Goal: Information Seeking & Learning: Learn about a topic

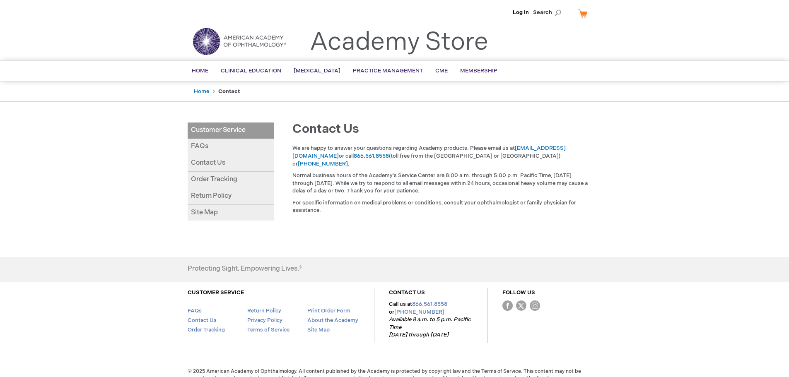
click at [230, 164] on link "Contact Us" at bounding box center [231, 163] width 86 height 17
click at [331, 321] on link "About the Academy" at bounding box center [332, 320] width 51 height 7
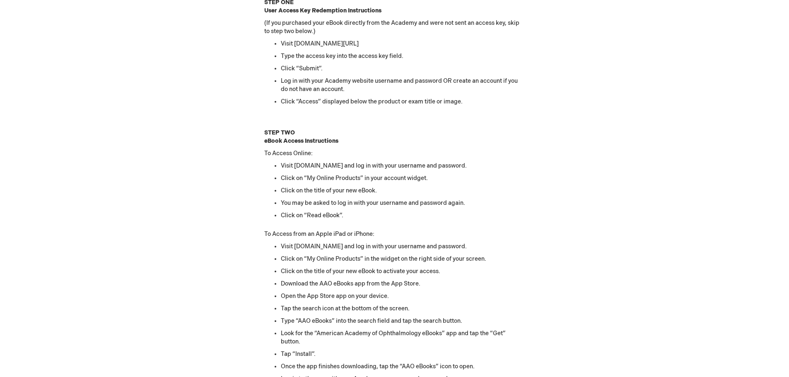
scroll to position [621, 0]
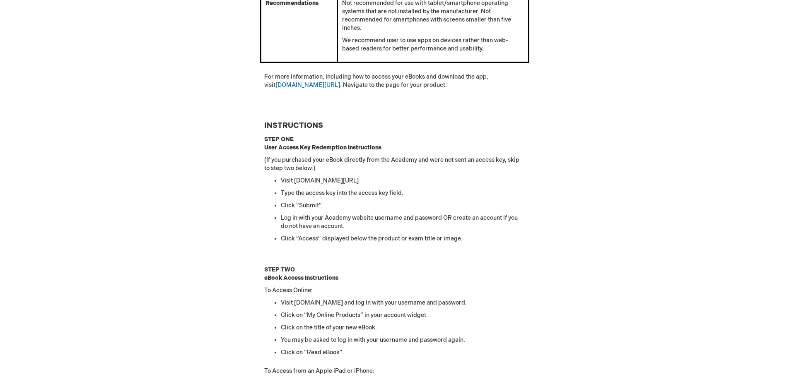
click at [286, 81] on p "For more information, including how to access your eBooks and download the app,…" at bounding box center [394, 81] width 261 height 17
click at [288, 83] on link "aao.org/store" at bounding box center [307, 85] width 65 height 7
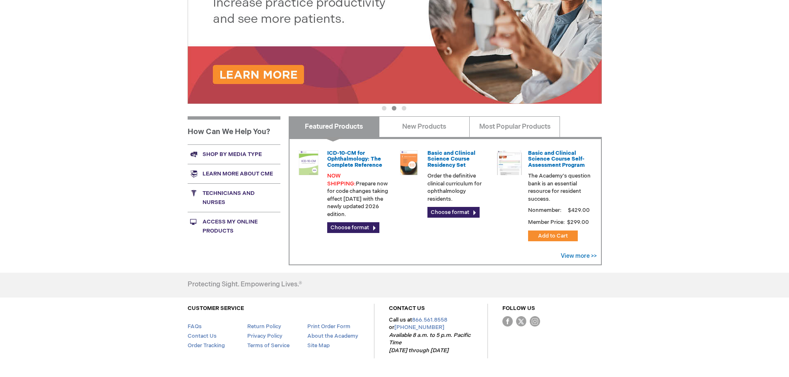
scroll to position [204, 0]
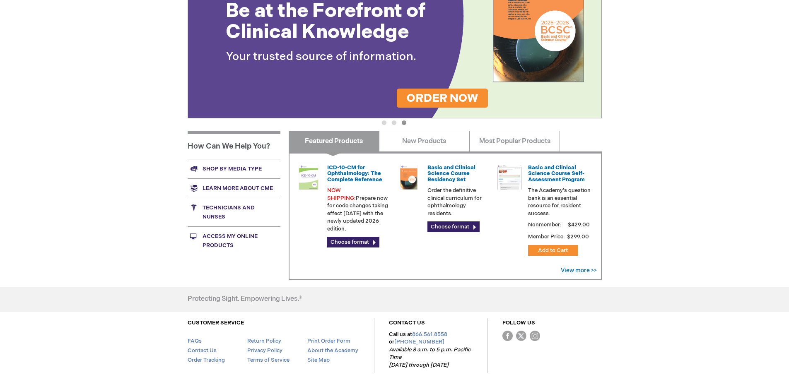
click at [260, 186] on link "Learn more about CME" at bounding box center [234, 188] width 93 height 19
